Goal: Task Accomplishment & Management: Manage account settings

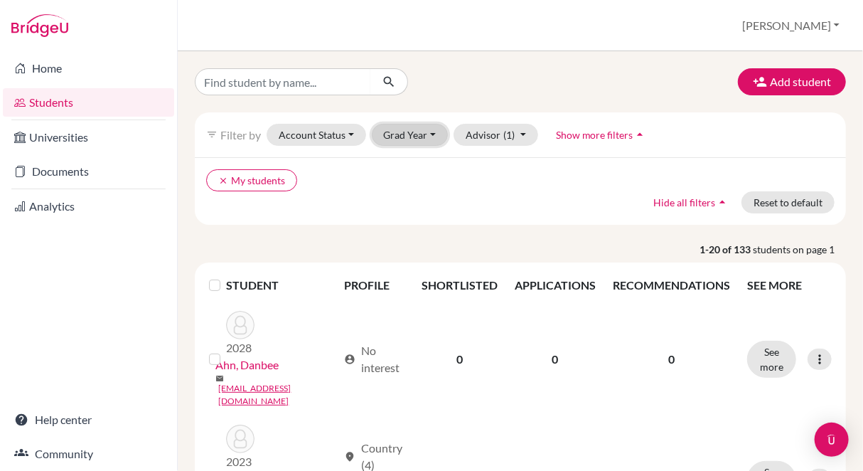
click at [407, 137] on button "Grad Year" at bounding box center [410, 135] width 77 height 22
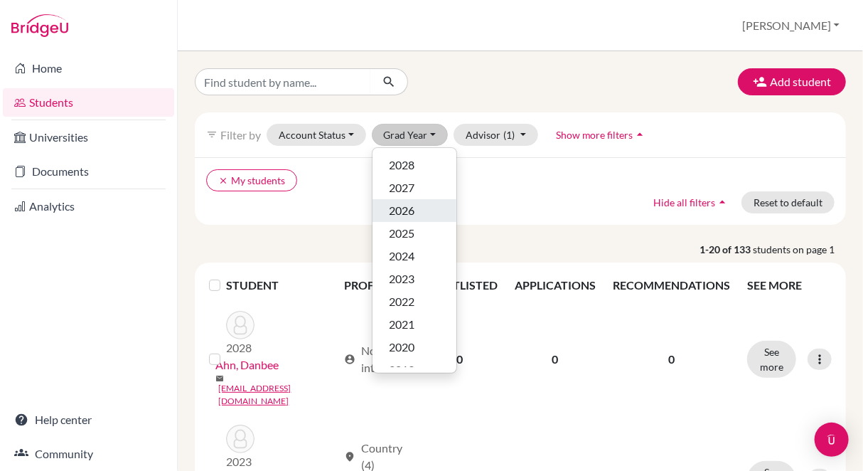
click at [405, 203] on span "2026" at bounding box center [403, 210] width 26 height 17
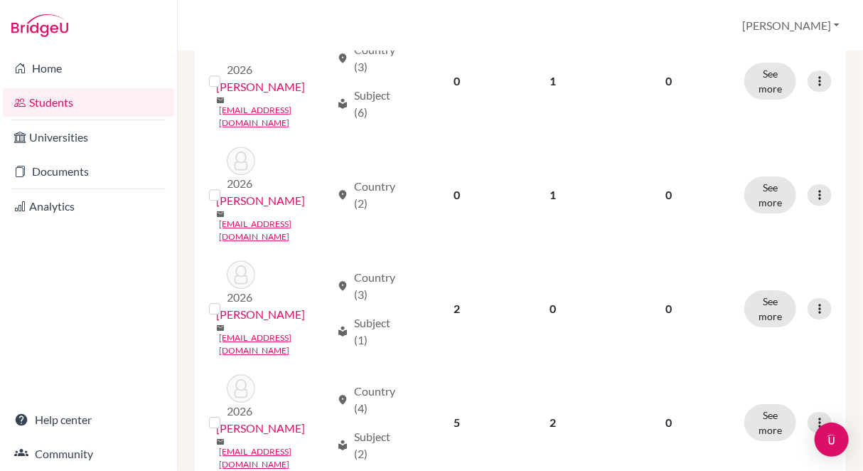
scroll to position [1876, 0]
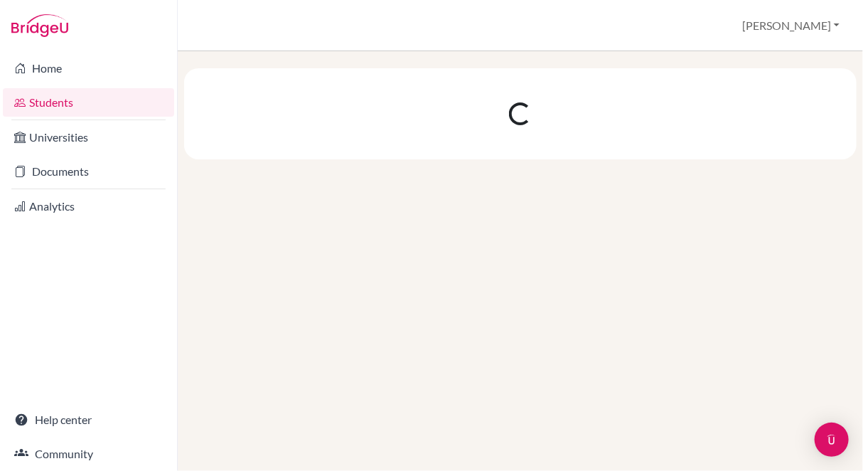
scroll to position [0, 0]
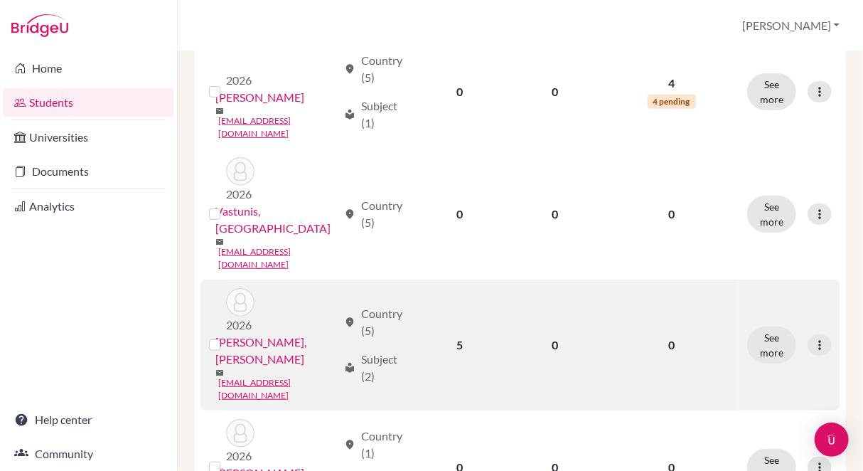
scroll to position [273, 0]
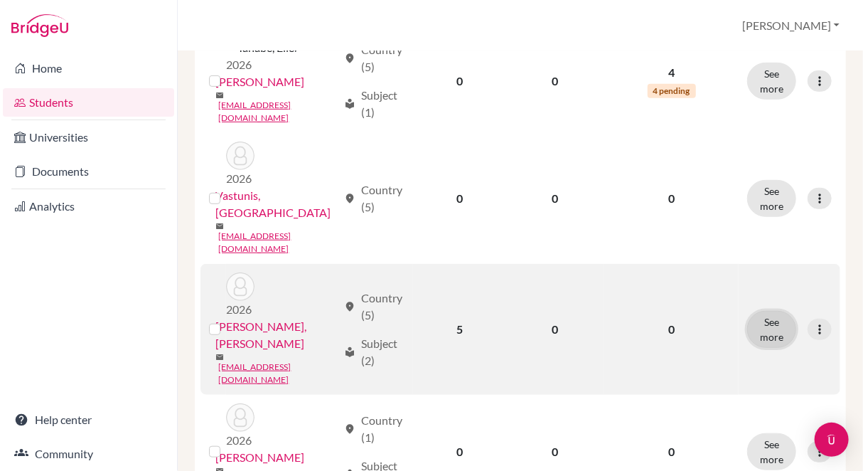
click at [761, 311] on button "See more" at bounding box center [771, 329] width 49 height 37
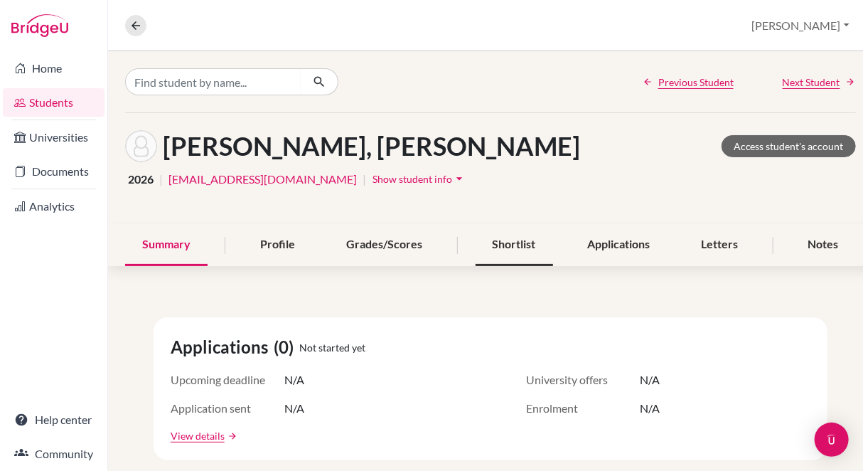
click at [509, 237] on div "Shortlist" at bounding box center [514, 245] width 77 height 42
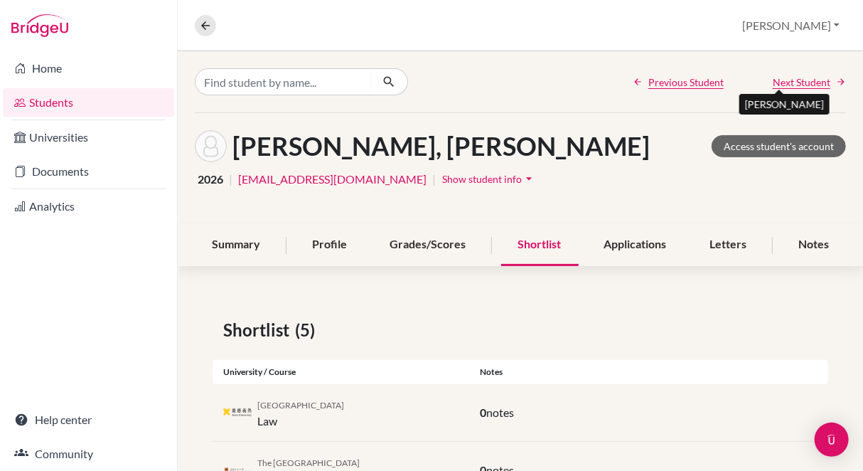
click at [785, 79] on span "Next Student" at bounding box center [802, 82] width 58 height 15
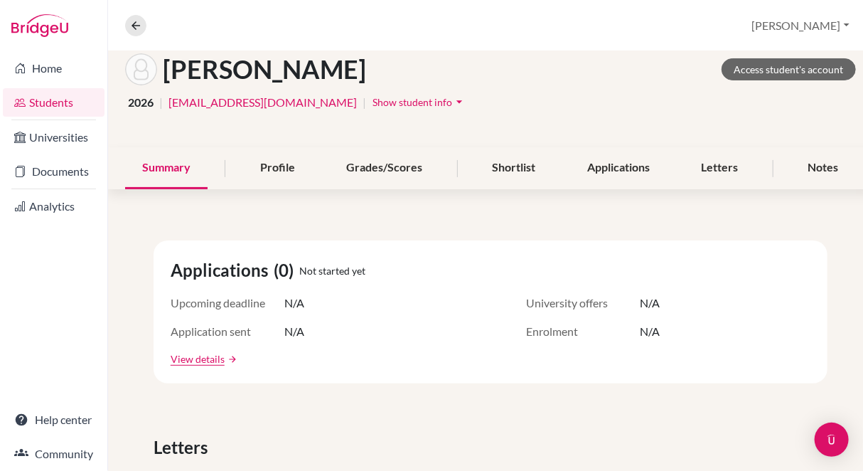
scroll to position [77, 0]
click at [534, 163] on div "Shortlist" at bounding box center [514, 168] width 77 height 42
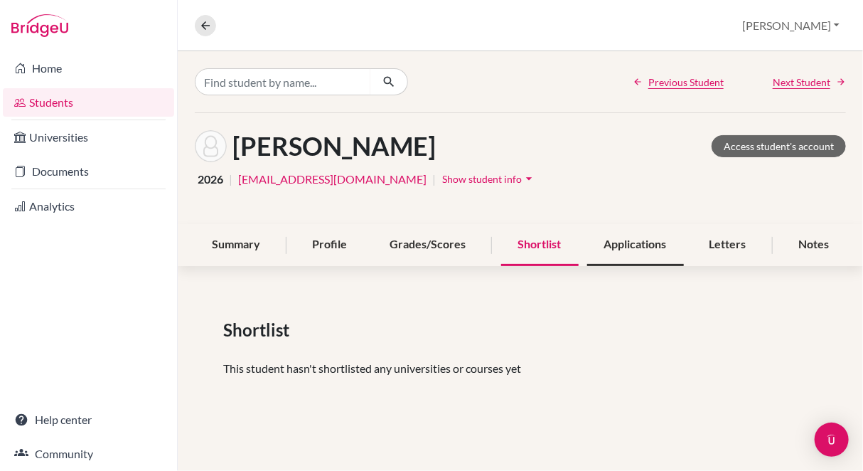
click at [615, 257] on div "Applications" at bounding box center [635, 245] width 97 height 42
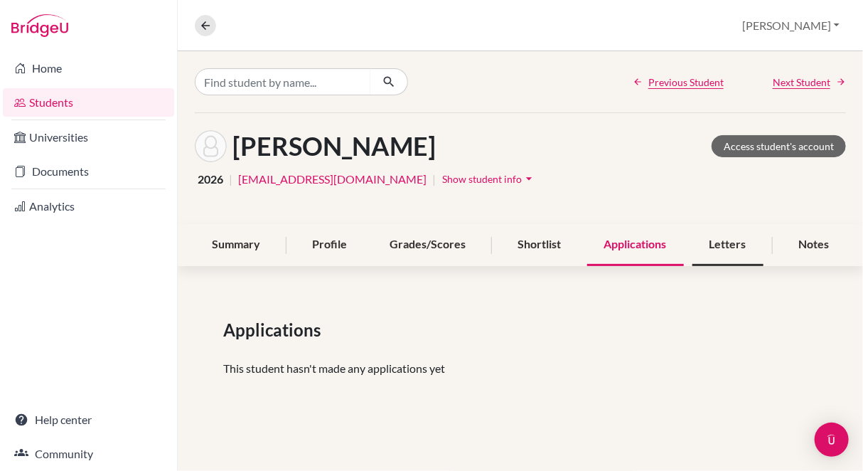
click at [728, 250] on div "Letters" at bounding box center [727, 245] width 71 height 42
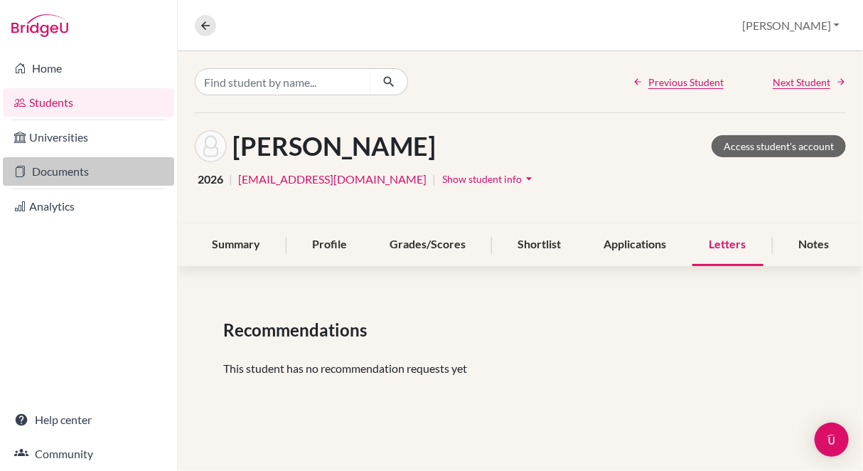
click at [101, 174] on link "Documents" at bounding box center [88, 171] width 171 height 28
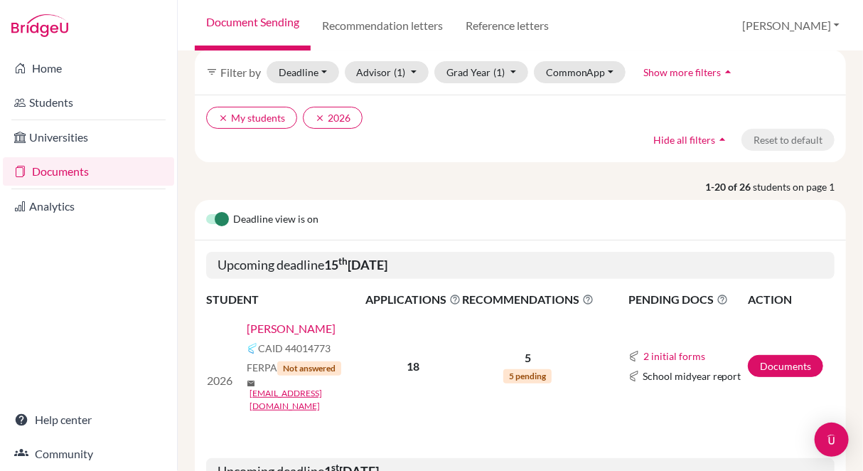
scroll to position [65, 0]
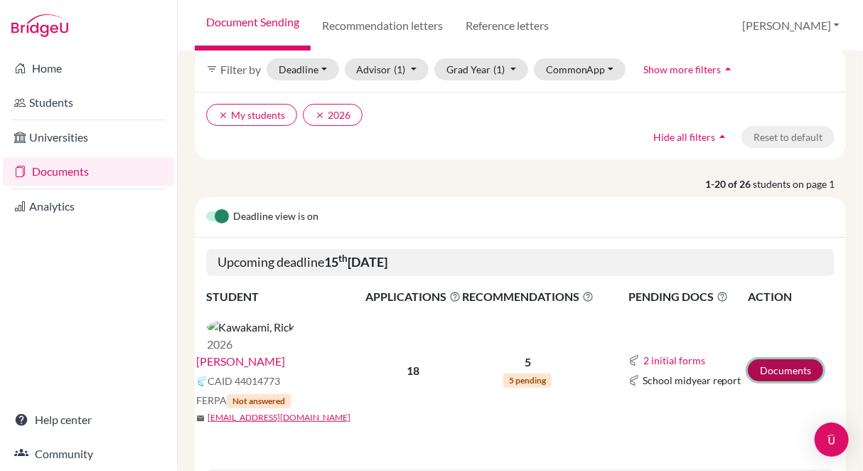
click at [779, 359] on link "Documents" at bounding box center [785, 370] width 75 height 22
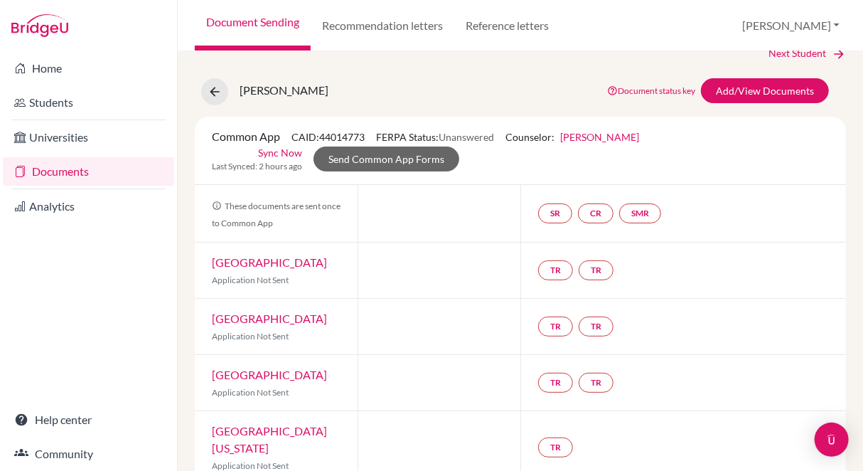
scroll to position [24, 0]
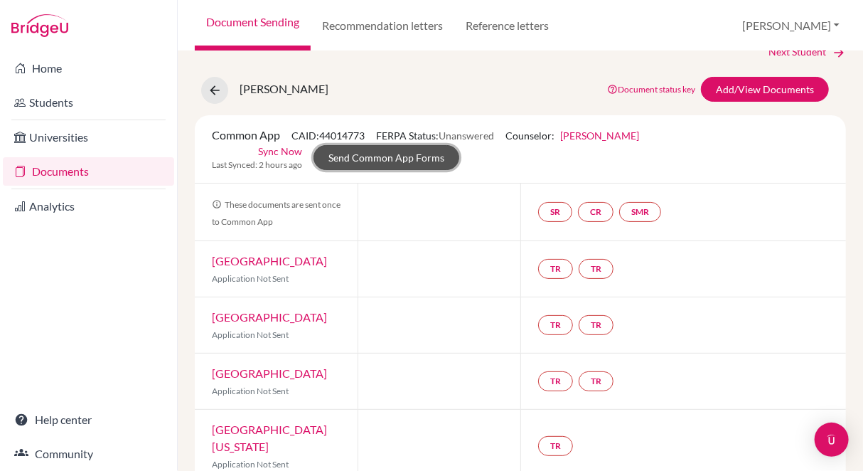
click at [381, 152] on link "Send Common App Forms" at bounding box center [387, 157] width 146 height 25
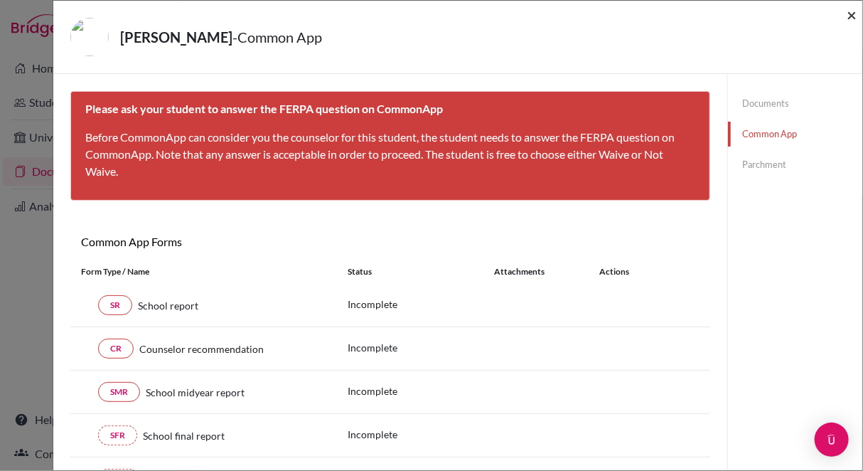
click at [850, 12] on span "×" at bounding box center [852, 14] width 10 height 21
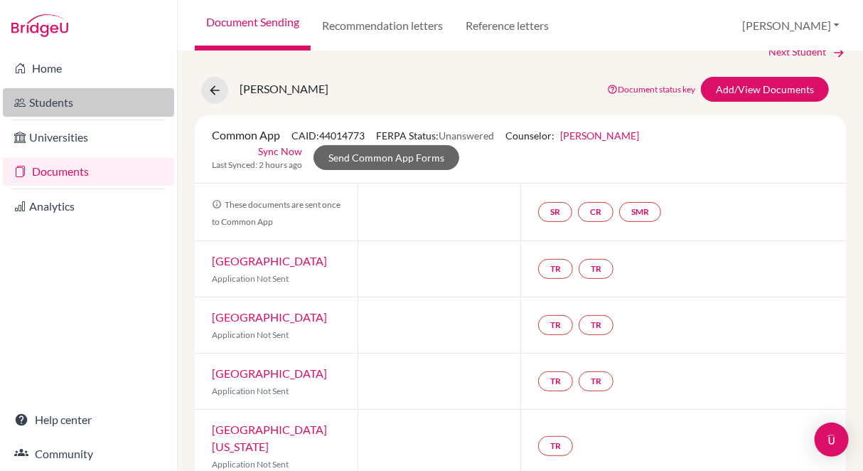
click at [60, 101] on link "Students" at bounding box center [88, 102] width 171 height 28
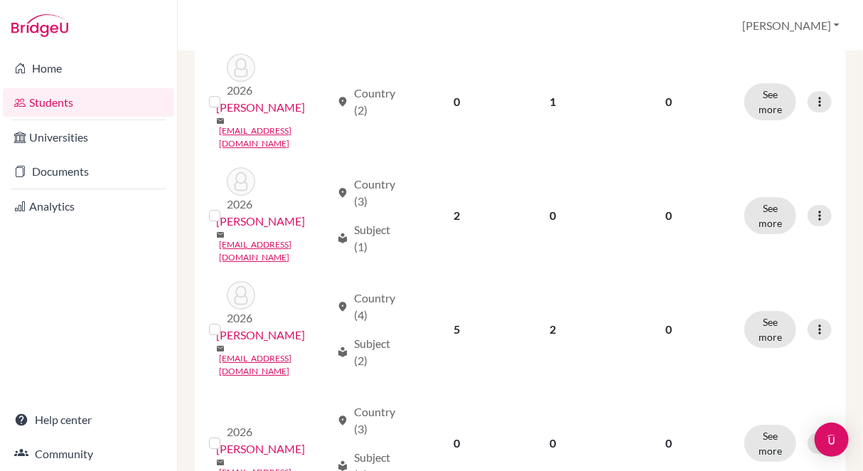
scroll to position [1777, 0]
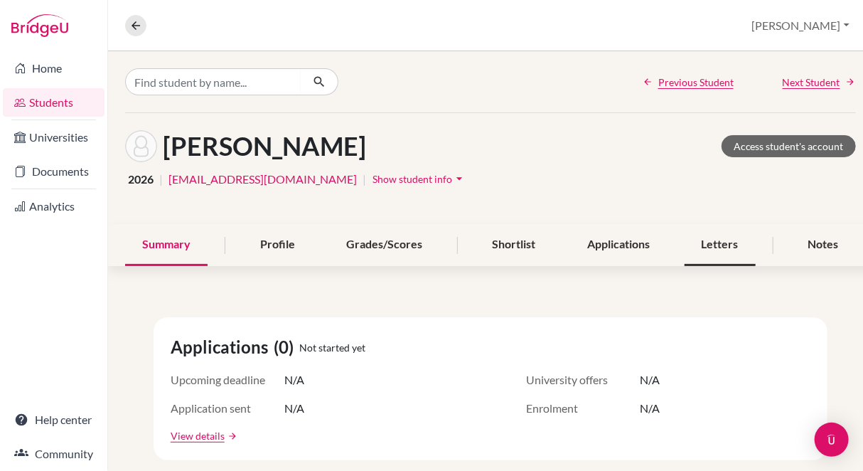
click at [719, 250] on div "Letters" at bounding box center [720, 245] width 71 height 42
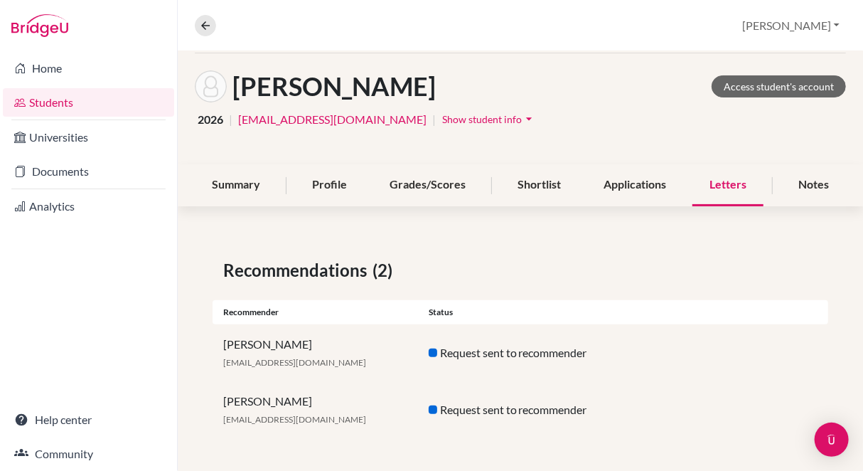
scroll to position [60, 0]
click at [759, 83] on link "Access student's account" at bounding box center [779, 86] width 134 height 22
